Goal: Task Accomplishment & Management: Use online tool/utility

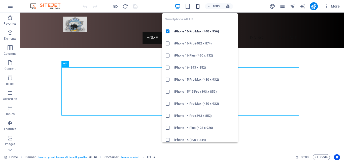
click at [198, 7] on icon "button" at bounding box center [198, 7] width 6 height 6
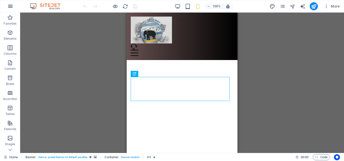
click at [13, 7] on icon "button" at bounding box center [10, 6] width 6 height 6
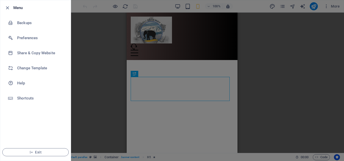
click at [84, 107] on div at bounding box center [172, 80] width 344 height 161
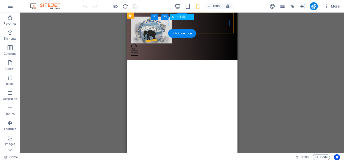
click at [165, 50] on div at bounding box center [182, 53] width 103 height 6
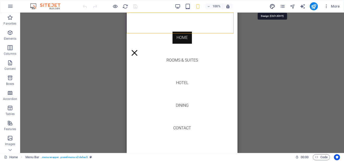
click at [272, 7] on icon "design" at bounding box center [272, 7] width 6 height 6
select select "rem"
select select "300"
select select "px"
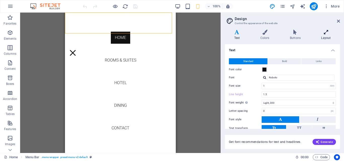
click at [325, 34] on icon at bounding box center [326, 32] width 28 height 5
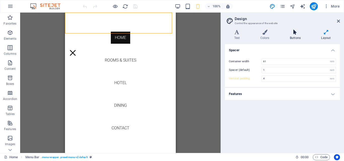
click at [293, 31] on icon at bounding box center [294, 32] width 29 height 5
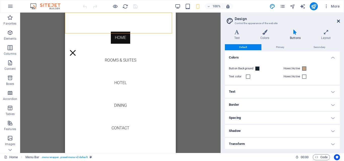
click at [338, 21] on icon at bounding box center [338, 21] width 3 height 4
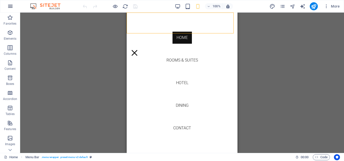
click at [8, 7] on icon "button" at bounding box center [10, 6] width 6 height 6
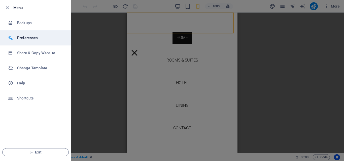
click at [25, 38] on h6 "Preferences" at bounding box center [40, 38] width 47 height 6
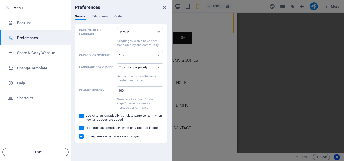
click at [39, 153] on span "Exit" at bounding box center [36, 153] width 58 height 4
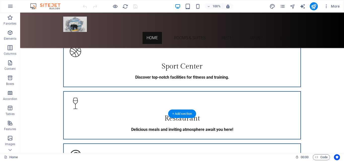
scroll to position [835, 0]
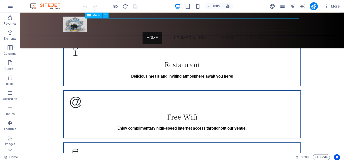
click at [187, 32] on nav "Home Rooms & Suites Hotel Dining Contact" at bounding box center [182, 38] width 238 height 12
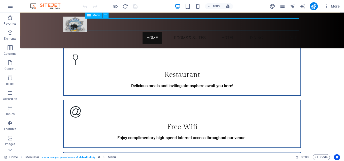
select select
select select "1"
select select
select select "2"
select select
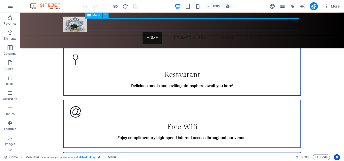
select select "3"
select select
select select "4"
select select
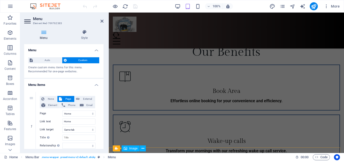
scroll to position [623, 0]
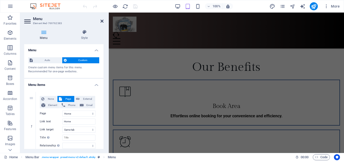
click at [103, 21] on icon at bounding box center [101, 21] width 3 height 4
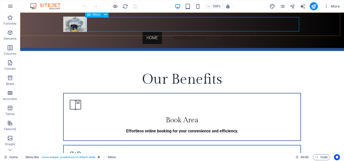
scroll to position [611, 0]
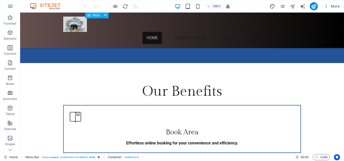
click at [179, 32] on nav "Home Rooms & Suites Hotel Dining Contact" at bounding box center [182, 38] width 238 height 12
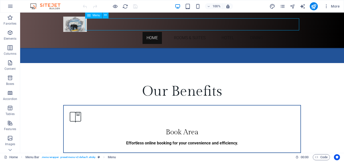
click at [179, 32] on nav "Home Rooms & Suites Hotel Dining Contact" at bounding box center [182, 38] width 238 height 12
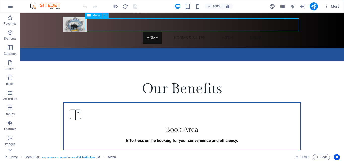
select select
select select "1"
select select
select select "2"
select select
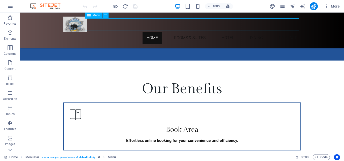
select select "3"
select select
select select "4"
select select
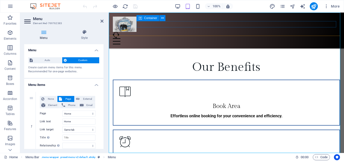
click at [179, 32] on div at bounding box center [226, 38] width 227 height 13
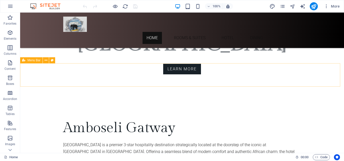
scroll to position [155, 0]
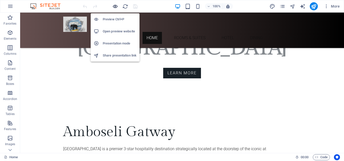
click at [114, 6] on icon "button" at bounding box center [115, 7] width 6 height 6
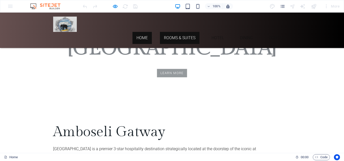
click at [176, 32] on link "Rooms & Suites" at bounding box center [180, 38] width 40 height 12
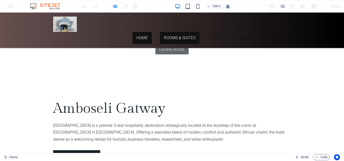
scroll to position [0, 0]
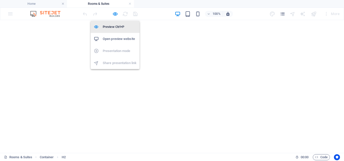
click at [115, 28] on h6 "Preview Ctrl+P" at bounding box center [120, 27] width 34 height 6
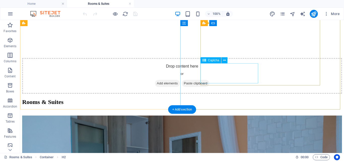
scroll to position [579, 0]
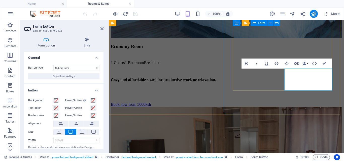
scroll to position [528, 0]
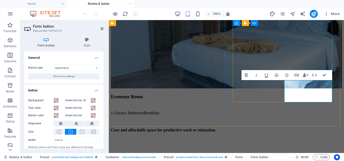
drag, startPoint x: 322, startPoint y: 85, endPoint x: 324, endPoint y: 108, distance: 22.5
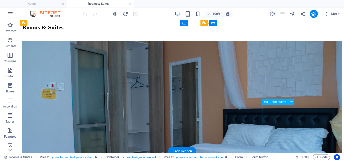
click at [292, 102] on icon at bounding box center [291, 102] width 3 height 5
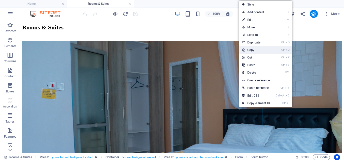
click at [249, 51] on link "Ctrl C Copy" at bounding box center [256, 50] width 34 height 8
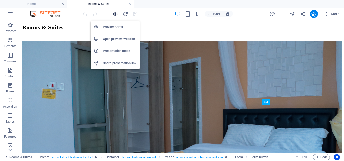
click at [113, 13] on icon "button" at bounding box center [115, 14] width 6 height 6
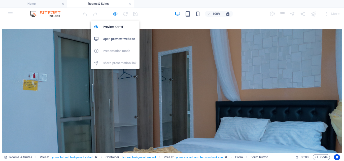
scroll to position [492, 0]
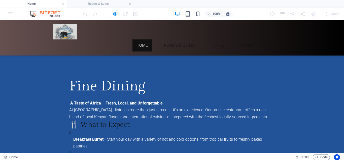
scroll to position [965, 0]
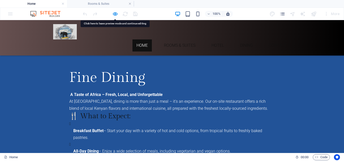
drag, startPoint x: 221, startPoint y: 93, endPoint x: 202, endPoint y: 90, distance: 19.0
drag, startPoint x: 202, startPoint y: 91, endPoint x: 172, endPoint y: 94, distance: 30.2
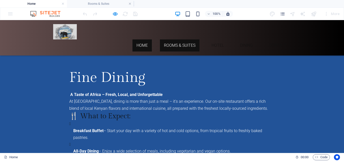
click at [173, 40] on link "Rooms & Suites" at bounding box center [180, 46] width 40 height 12
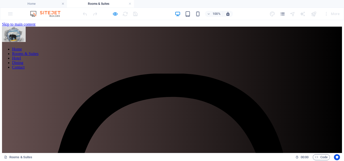
scroll to position [492, 0]
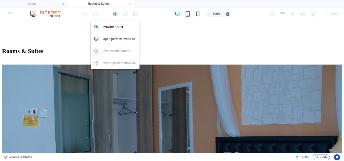
click at [117, 15] on icon "button" at bounding box center [115, 14] width 6 height 6
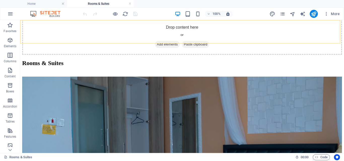
scroll to position [528, 0]
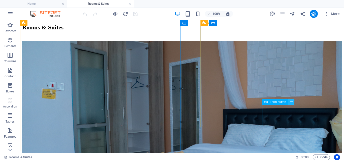
click at [290, 103] on icon at bounding box center [291, 102] width 3 height 5
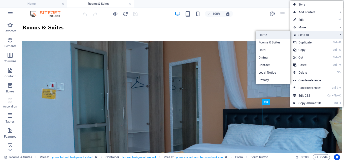
click at [271, 35] on link "Home" at bounding box center [272, 35] width 35 height 8
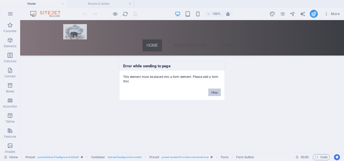
scroll to position [965, 0]
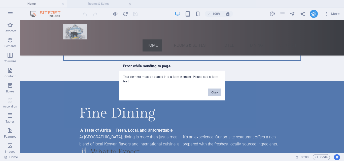
click at [216, 92] on button "Okay" at bounding box center [214, 93] width 13 height 8
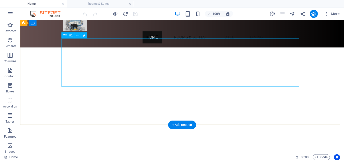
scroll to position [0, 0]
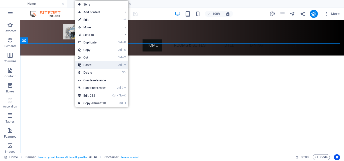
click at [85, 64] on link "Ctrl V Paste" at bounding box center [92, 65] width 34 height 8
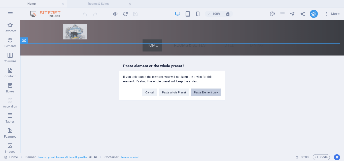
click at [196, 91] on button "Paste Element only" at bounding box center [206, 93] width 30 height 8
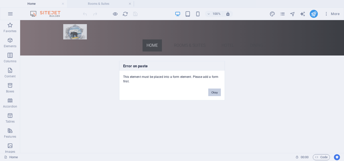
click at [212, 94] on button "Okay" at bounding box center [214, 93] width 13 height 8
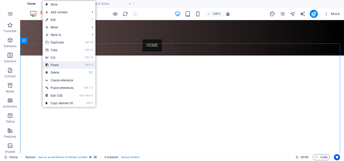
click at [59, 66] on link "Ctrl V Paste" at bounding box center [60, 65] width 34 height 8
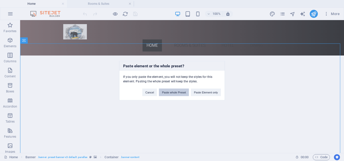
click at [166, 92] on button "Paste whole Preset" at bounding box center [174, 93] width 30 height 8
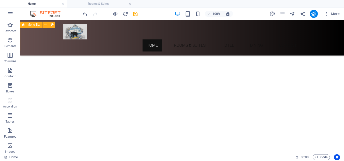
scroll to position [76, 0]
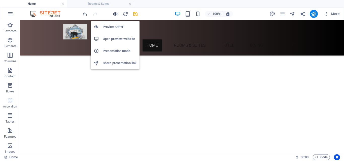
click at [115, 13] on icon "button" at bounding box center [115, 14] width 6 height 6
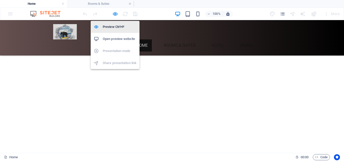
click at [112, 28] on h6 "Preview Ctrl+P" at bounding box center [120, 27] width 34 height 6
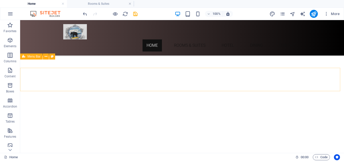
scroll to position [0, 0]
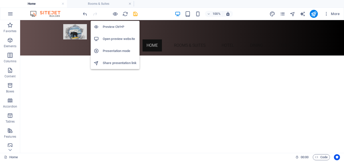
click at [116, 28] on h6 "Preview Ctrl+P" at bounding box center [120, 27] width 34 height 6
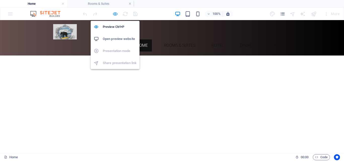
click at [116, 14] on icon "button" at bounding box center [115, 14] width 6 height 6
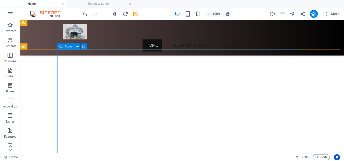
scroll to position [50, 0]
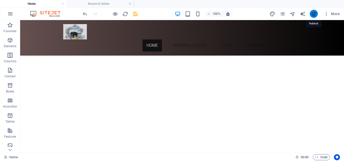
click at [311, 12] on icon "publish" at bounding box center [314, 14] width 6 height 6
checkbox input "false"
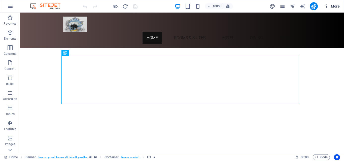
click at [326, 8] on icon "button" at bounding box center [326, 6] width 5 height 5
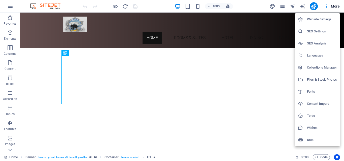
click at [311, 31] on h6 "SEO Settings" at bounding box center [322, 31] width 30 height 6
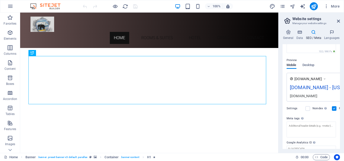
scroll to position [62, 0]
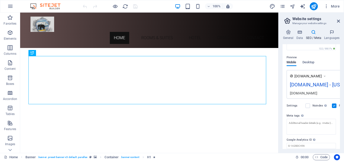
click at [301, 91] on div "[DOMAIN_NAME] - [US_STATE]" at bounding box center [326, 86] width 72 height 10
click at [311, 62] on span "Desktop" at bounding box center [308, 62] width 12 height 7
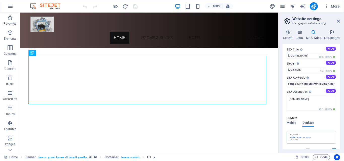
scroll to position [0, 0]
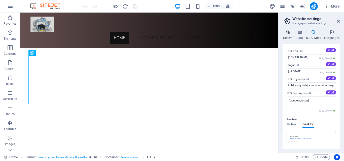
click at [288, 36] on h4 "General" at bounding box center [288, 35] width 13 height 11
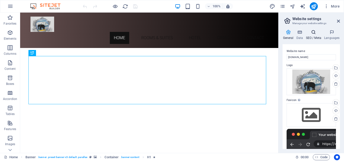
click at [318, 36] on h4 "SEO / Meta" at bounding box center [314, 35] width 18 height 11
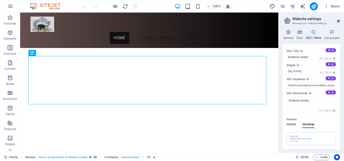
click at [339, 21] on icon at bounding box center [338, 21] width 3 height 4
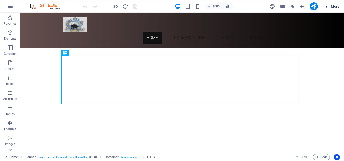
click at [326, 7] on icon "button" at bounding box center [326, 6] width 5 height 5
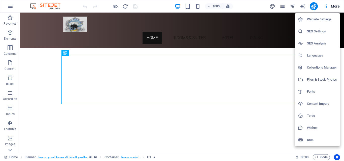
click at [328, 19] on h6 "Website Settings" at bounding box center [322, 19] width 30 height 6
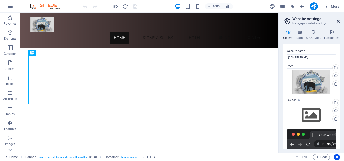
click at [337, 20] on icon at bounding box center [338, 21] width 3 height 4
